Goal: Task Accomplishment & Management: Use online tool/utility

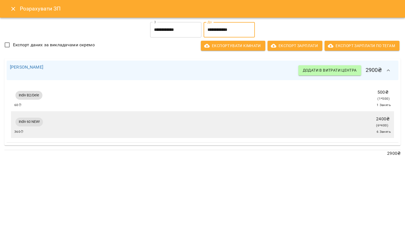
scroll to position [630, 0]
click at [12, 12] on button "Close" at bounding box center [13, 8] width 13 height 13
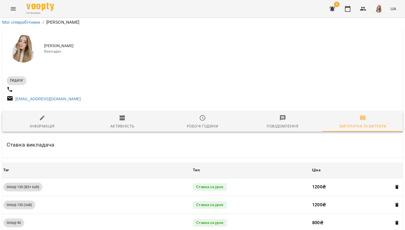
click at [13, 12] on icon "Menu" at bounding box center [13, 9] width 7 height 7
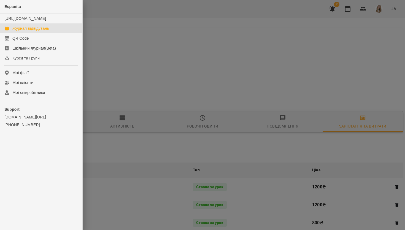
click at [30, 31] on div "Журнал відвідувань" at bounding box center [30, 29] width 37 height 6
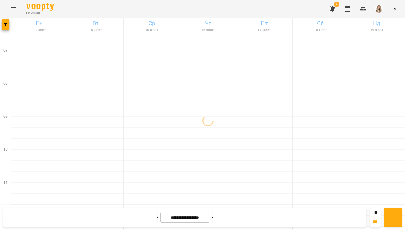
scroll to position [358, 0]
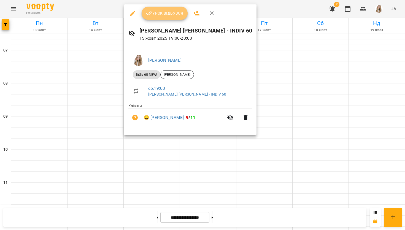
click at [157, 15] on span "Урок відбувся" at bounding box center [165, 13] width 38 height 7
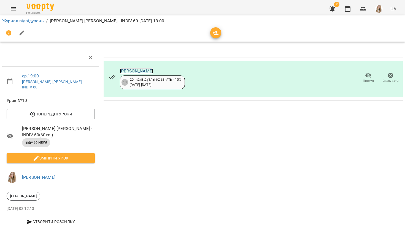
click at [124, 70] on link "[PERSON_NAME]" at bounding box center [136, 70] width 33 height 5
click at [17, 23] on link "Журнал відвідувань" at bounding box center [23, 20] width 42 height 5
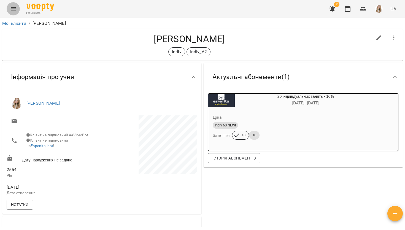
click at [13, 12] on button "Menu" at bounding box center [13, 8] width 13 height 13
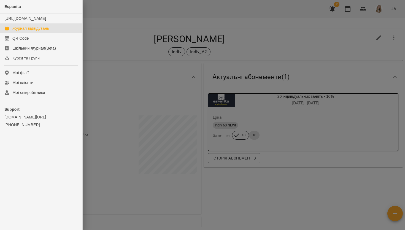
click at [31, 31] on div "Журнал відвідувань" at bounding box center [30, 29] width 37 height 6
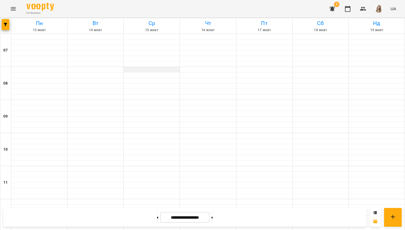
scroll to position [315, 0]
click at [380, 9] on img "button" at bounding box center [379, 9] width 8 height 8
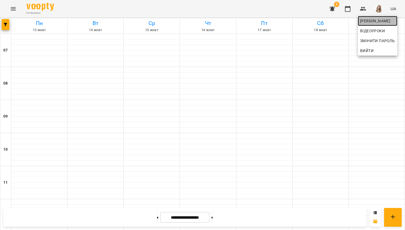
click at [378, 19] on span "[PERSON_NAME]" at bounding box center [378, 21] width 35 height 7
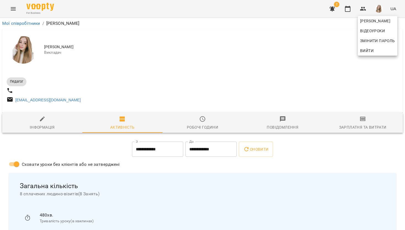
click at [361, 123] on div at bounding box center [202, 115] width 405 height 230
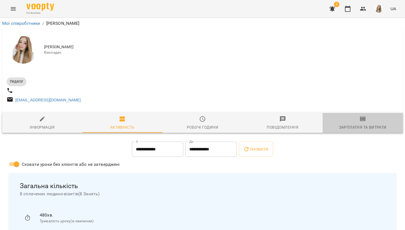
click at [362, 122] on icon "button" at bounding box center [363, 119] width 7 height 7
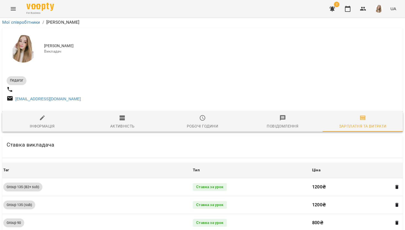
scroll to position [630, 0]
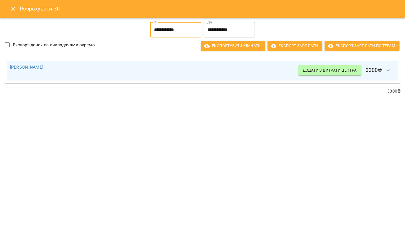
click at [172, 26] on input "**********" at bounding box center [175, 29] width 51 height 15
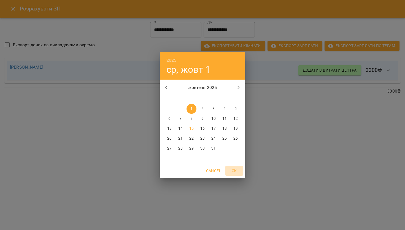
click at [235, 170] on span "OK" at bounding box center [234, 171] width 13 height 7
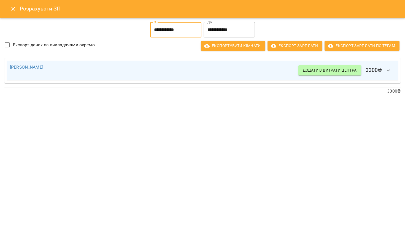
click at [233, 31] on input "**********" at bounding box center [229, 29] width 51 height 15
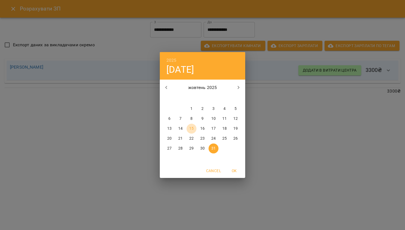
click at [193, 126] on button "15" at bounding box center [192, 129] width 10 height 10
type input "**********"
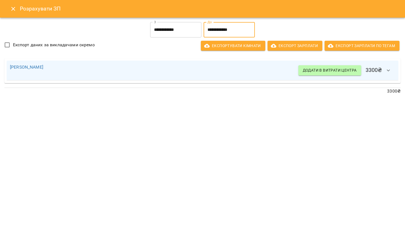
scroll to position [0, 1]
click at [10, 9] on icon "Close" at bounding box center [12, 9] width 7 height 7
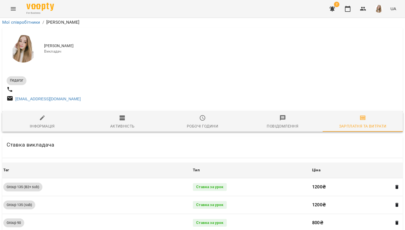
click at [16, 6] on icon "Menu" at bounding box center [13, 9] width 7 height 7
